Goal: Register for event/course

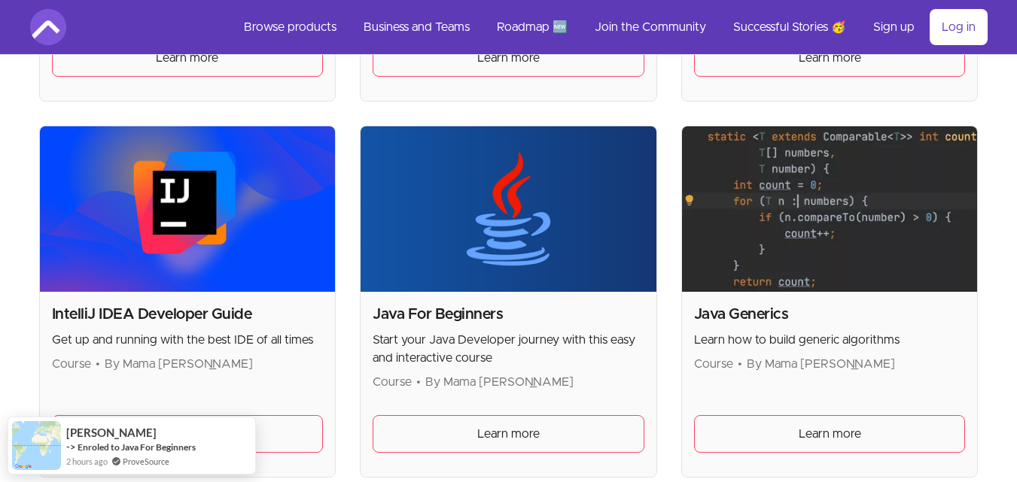
scroll to position [1390, 0]
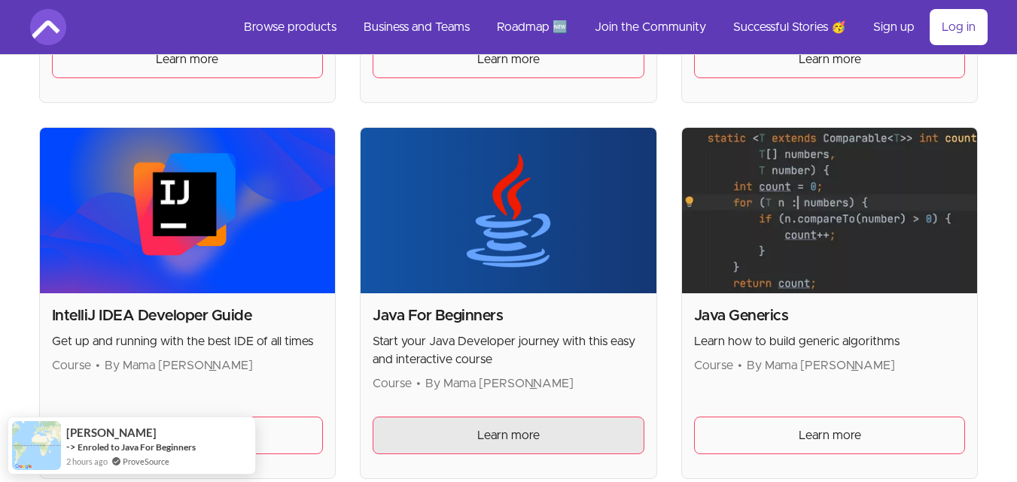
click at [538, 437] on span "Learn more" at bounding box center [508, 436] width 62 height 18
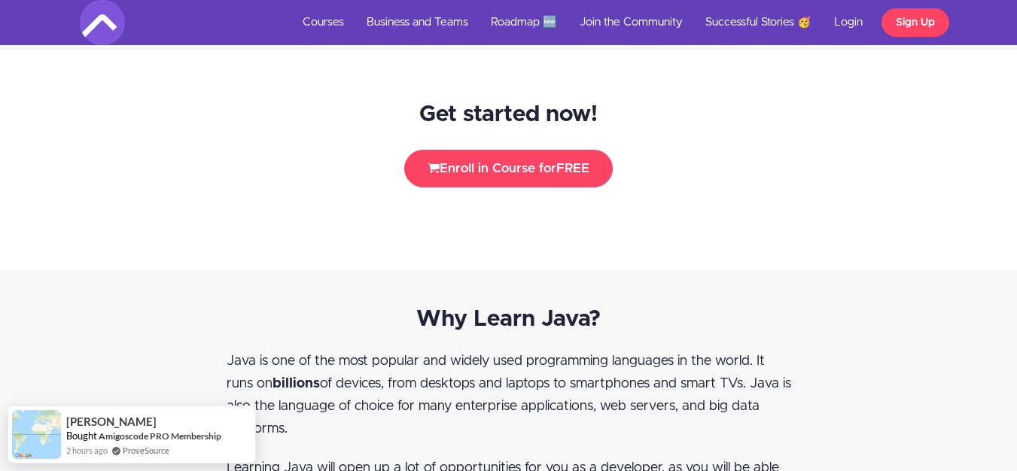
scroll to position [2022, 0]
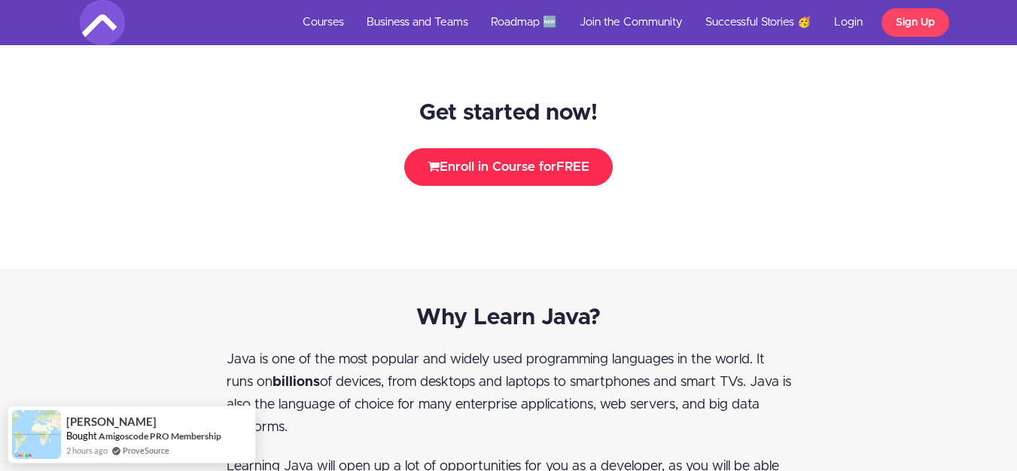
click at [510, 172] on button "Enroll in Course for FREE" at bounding box center [508, 167] width 208 height 38
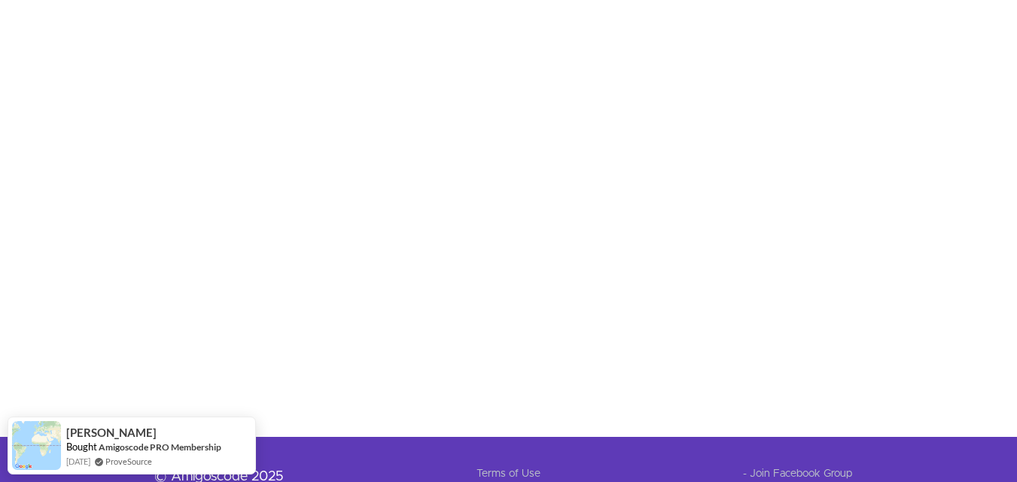
scroll to position [619, 0]
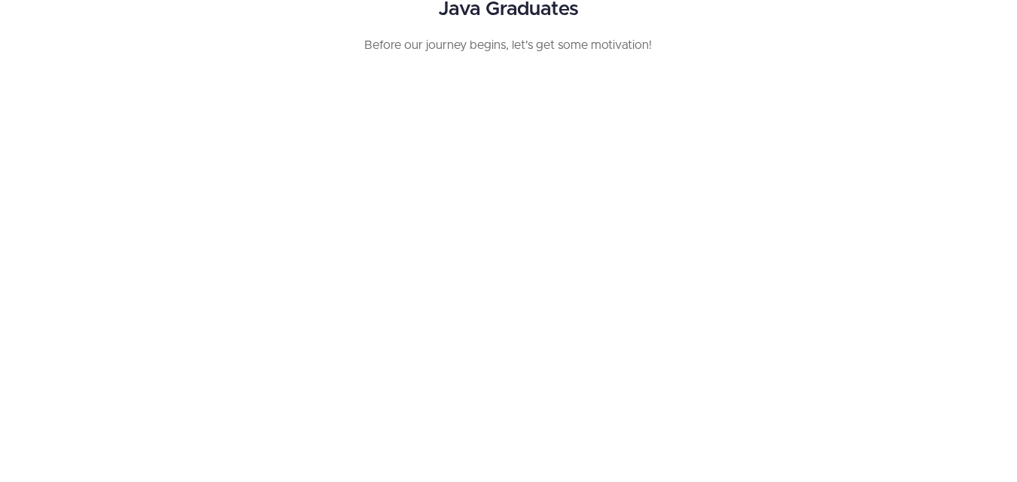
click at [954, 303] on div "Java Graduates Before our journey begins, let's get some motivation!" at bounding box center [508, 221] width 1017 height 447
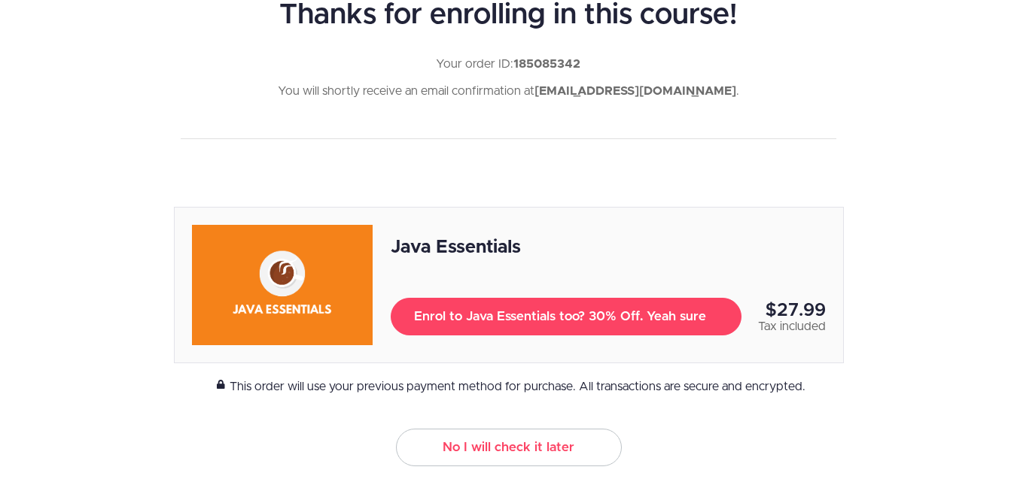
scroll to position [0, 0]
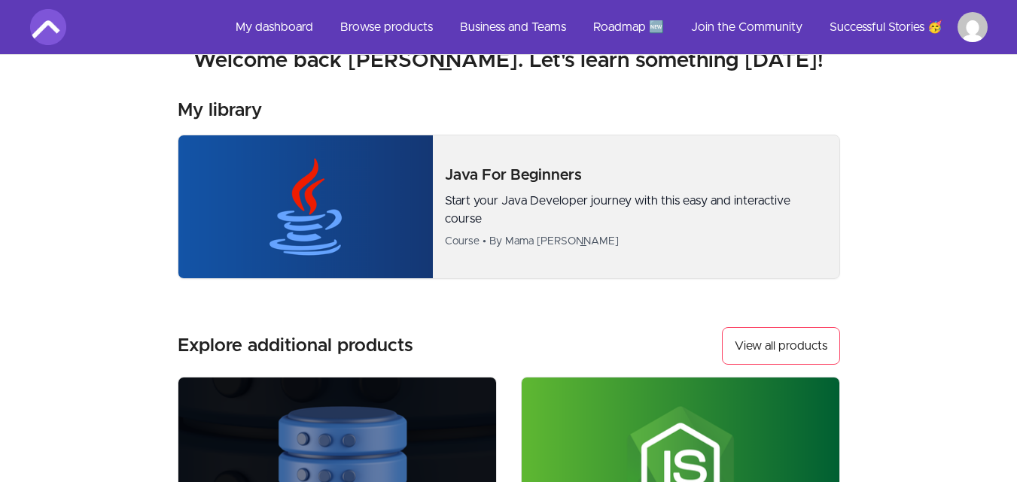
scroll to position [32, 0]
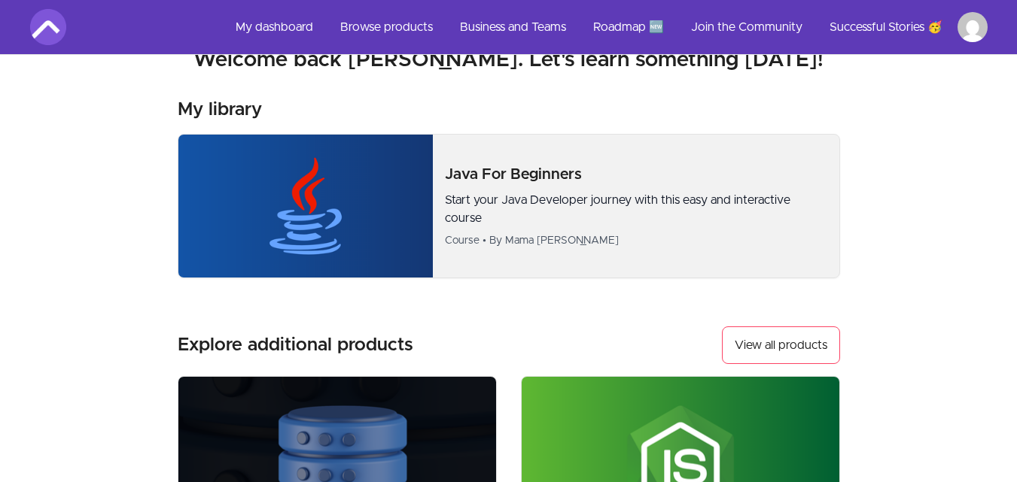
click at [514, 165] on p "Java For Beginners" at bounding box center [636, 174] width 382 height 21
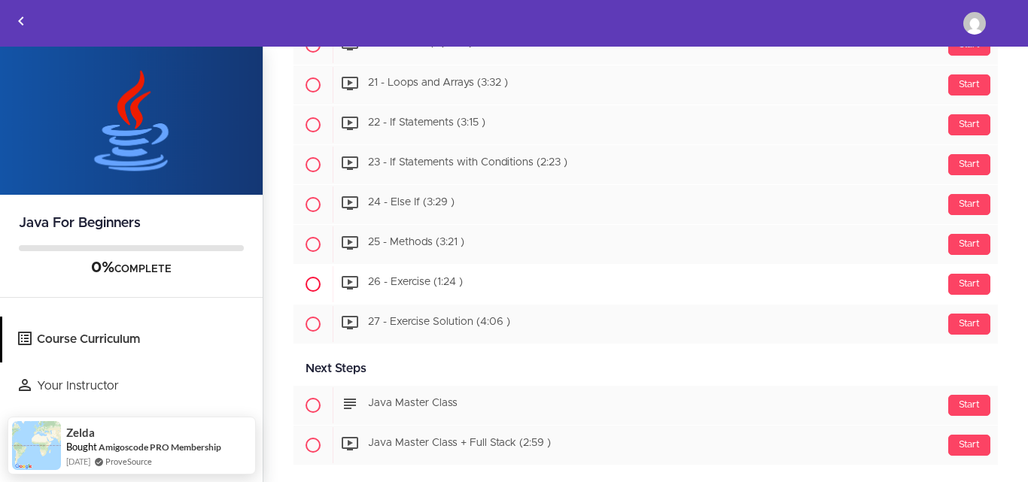
scroll to position [1840, 0]
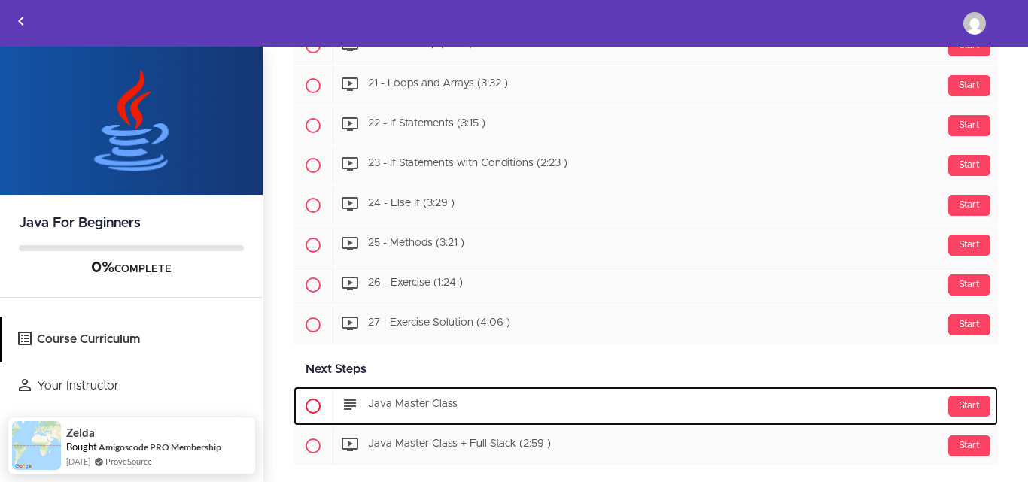
click at [359, 407] on span at bounding box center [353, 405] width 24 height 18
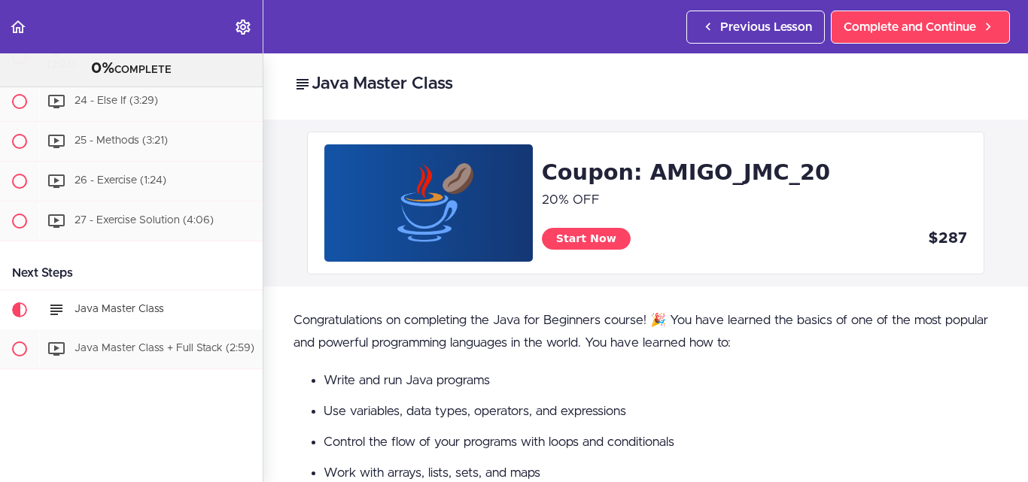
scroll to position [2, 0]
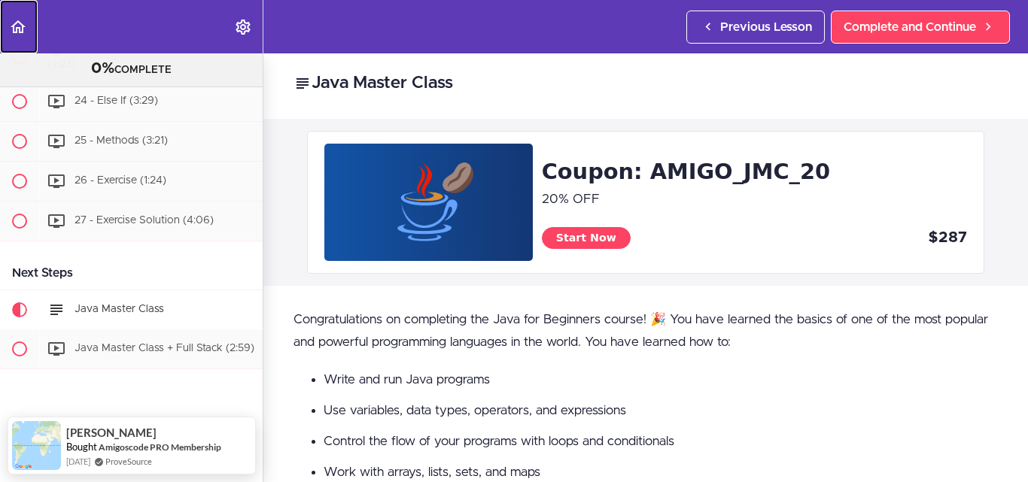
click at [12, 26] on use "Back to course curriculum" at bounding box center [18, 26] width 15 height 13
